Goal: Check status: Check status

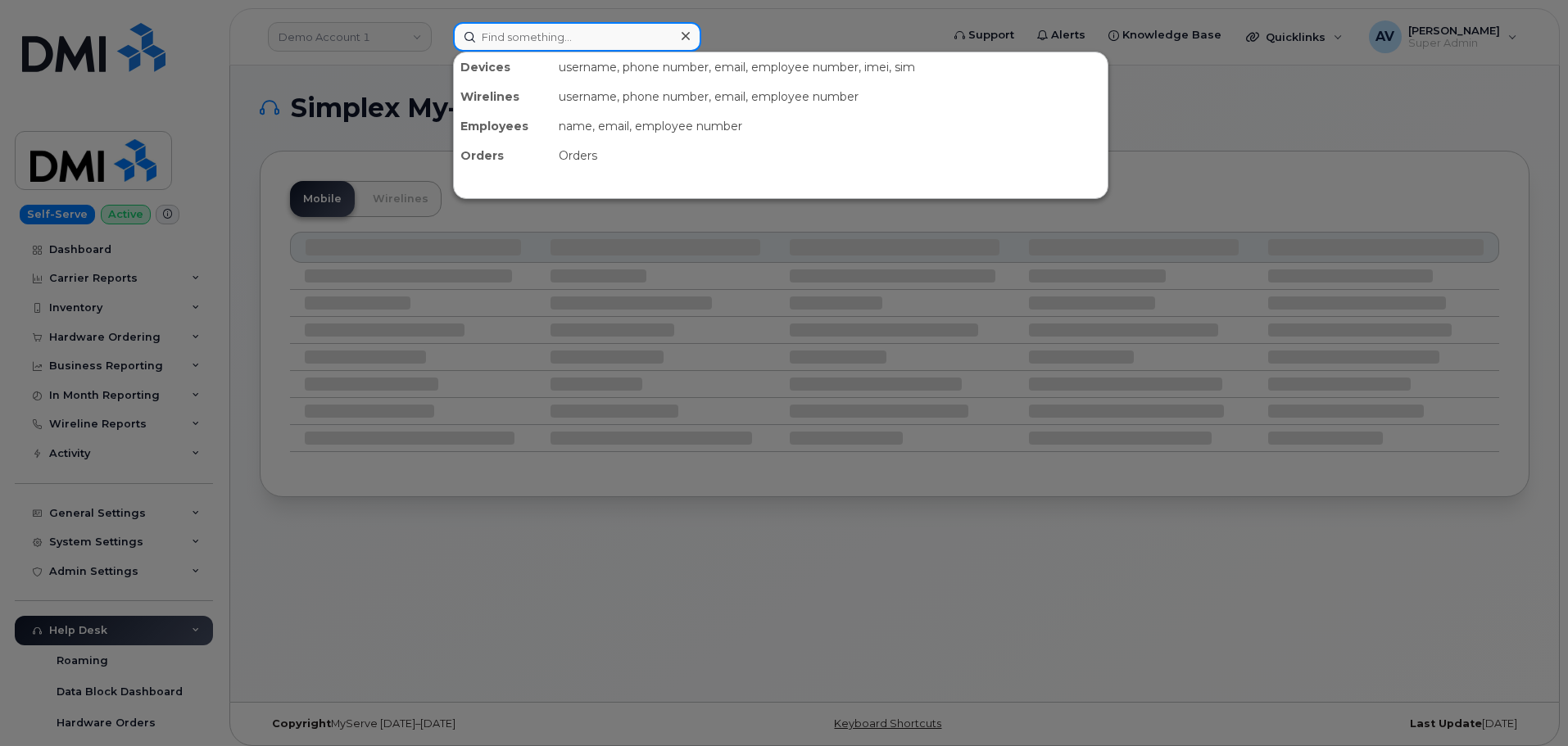
click at [632, 39] on input at bounding box center [577, 37] width 248 height 30
paste input "301480"
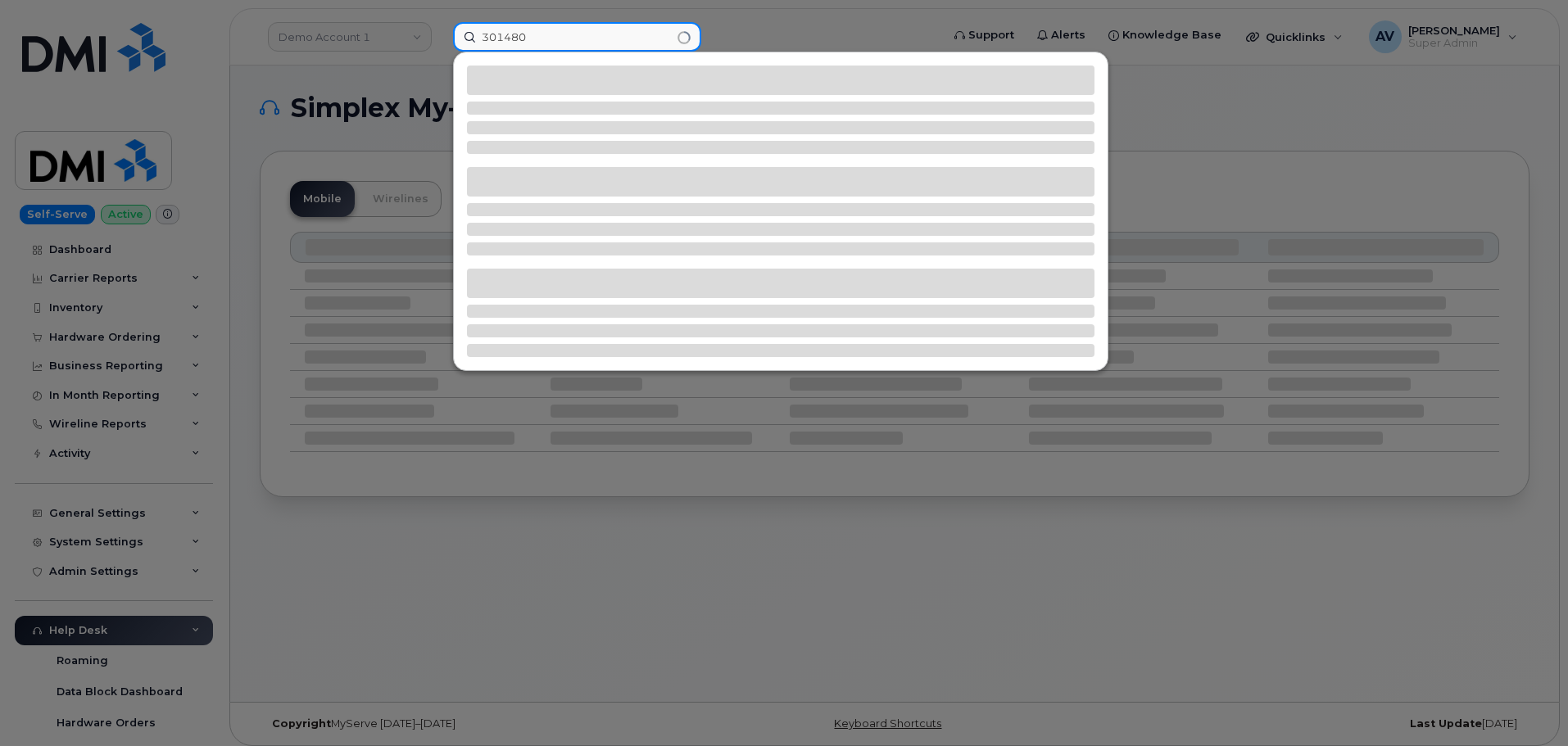
type input "301480"
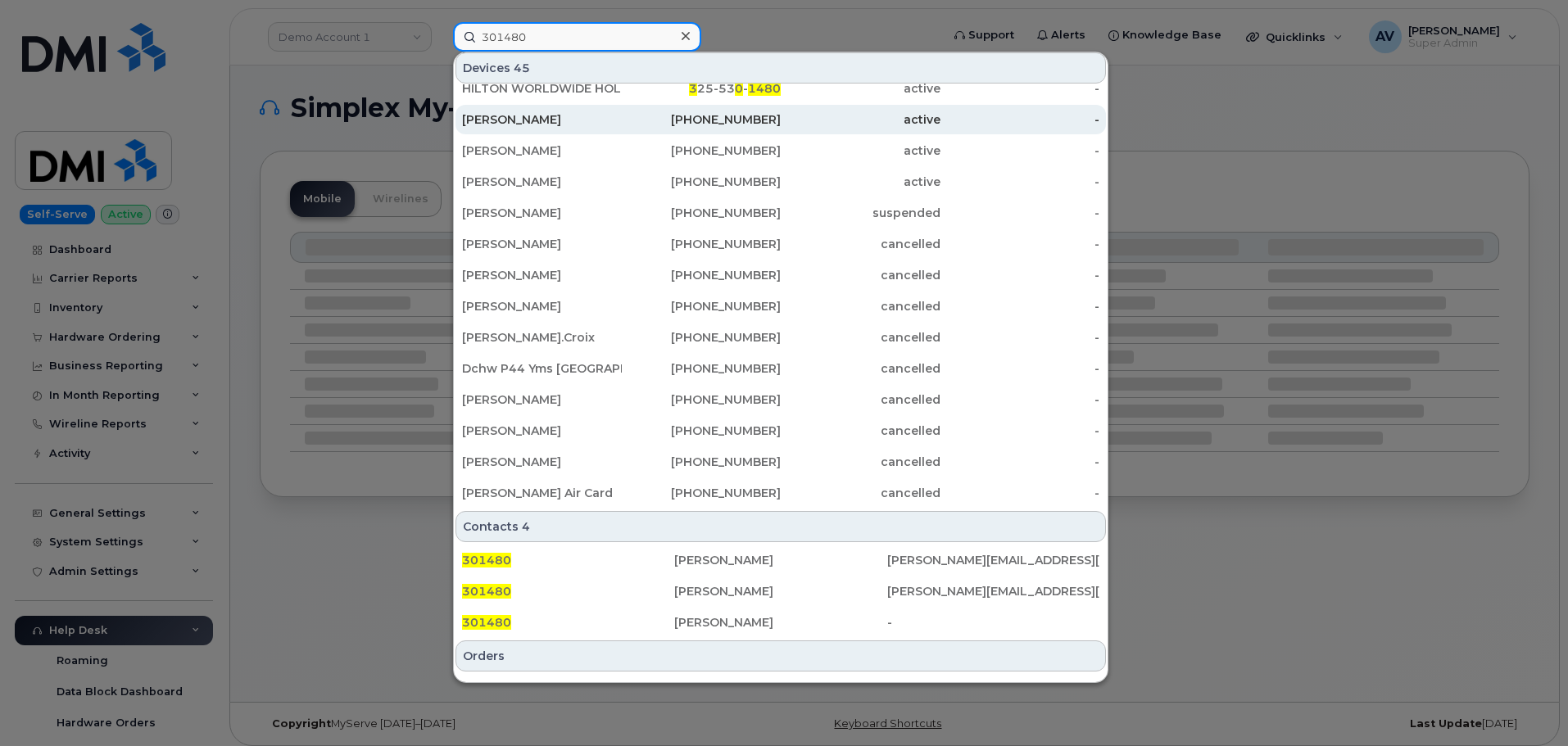
scroll to position [422, 0]
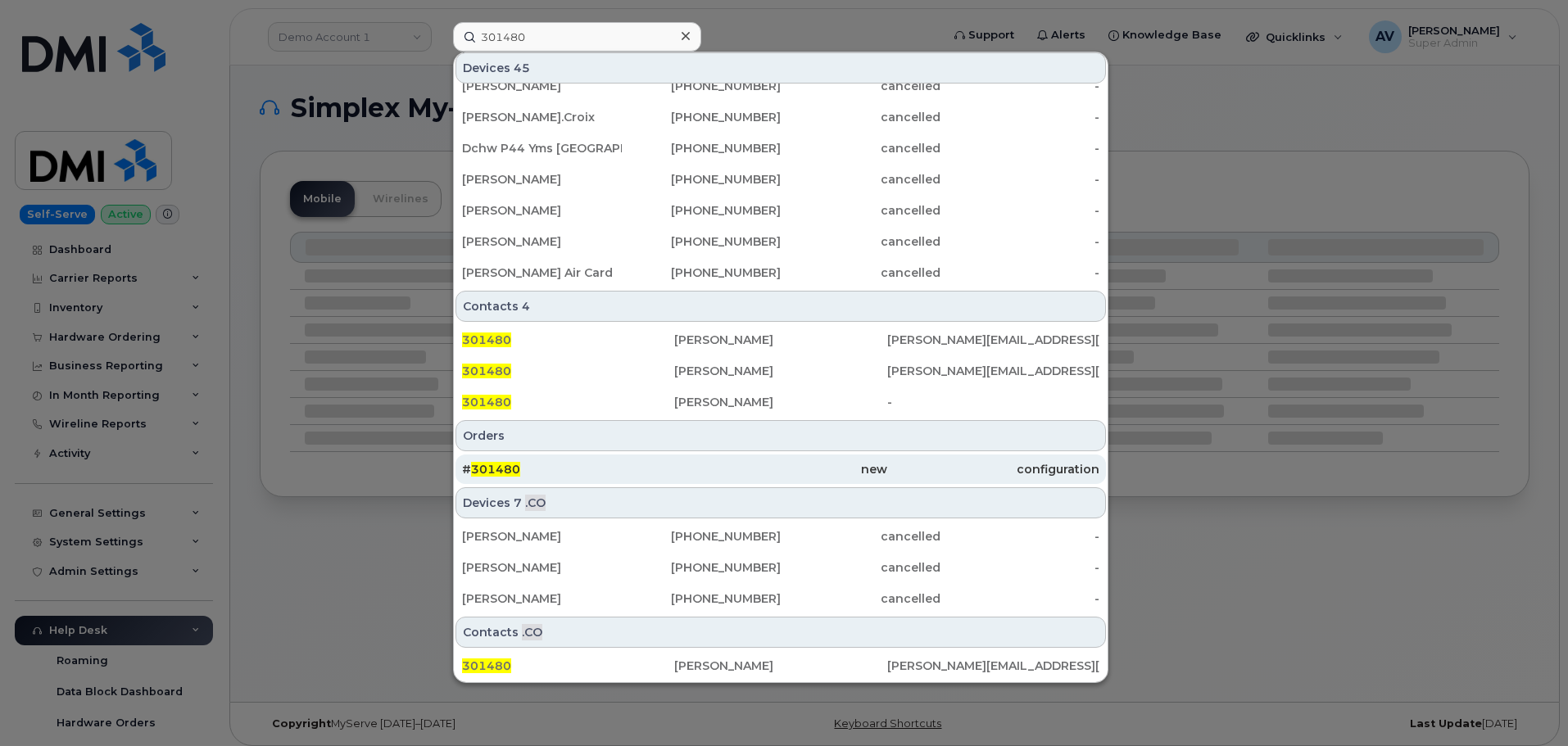
click at [579, 463] on div "# 301480" at bounding box center [568, 469] width 212 height 16
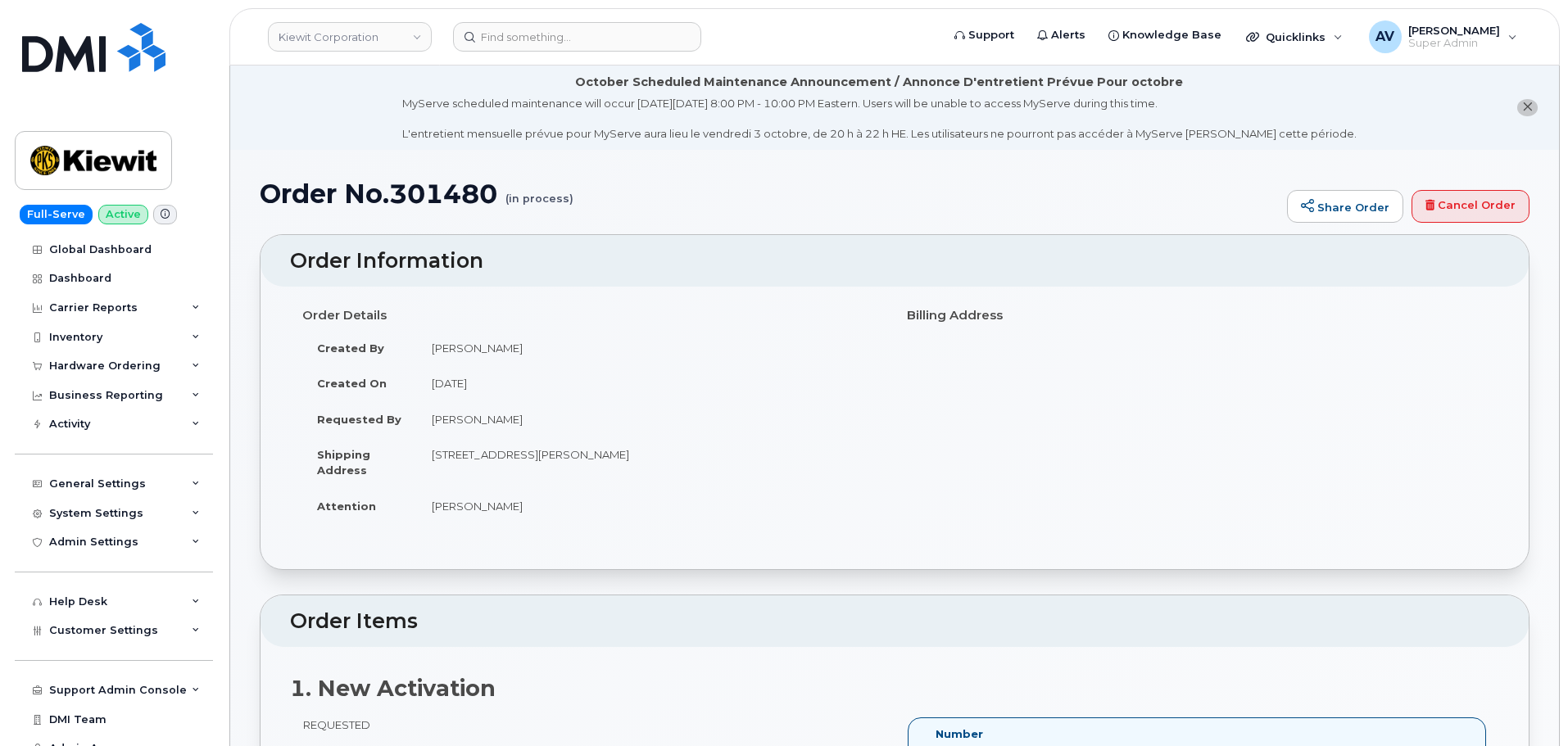
click at [455, 192] on h1 "Order No.301480 (in process)" at bounding box center [768, 194] width 1019 height 29
copy h1 "301480"
